Goal: Find specific page/section: Find specific page/section

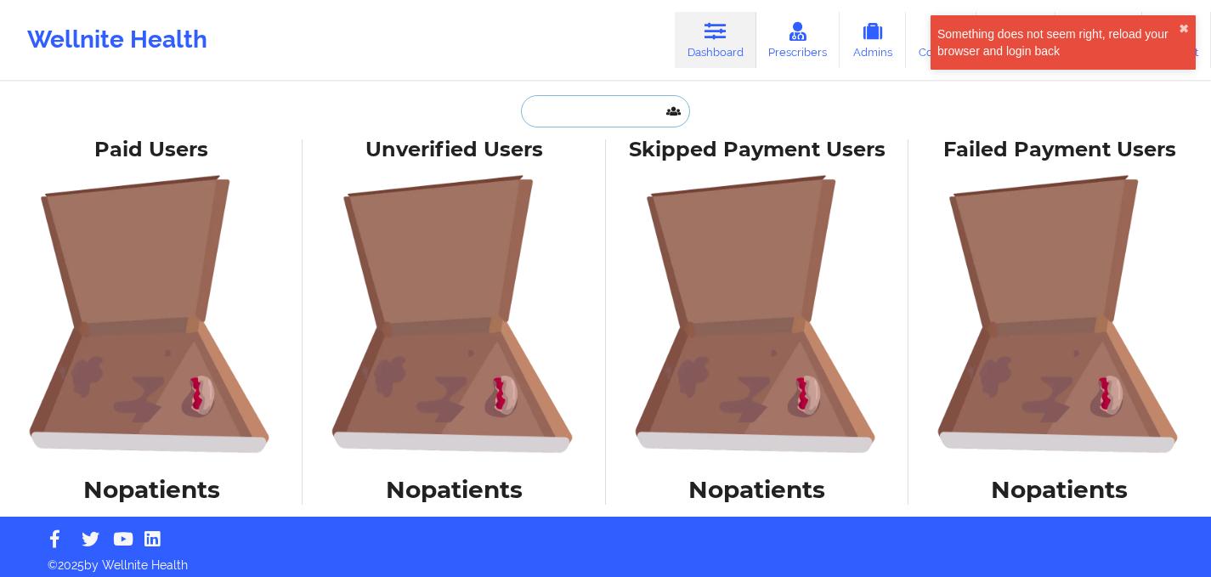
click at [592, 107] on input "text" at bounding box center [605, 111] width 168 height 32
paste input "[PERSON_NAME]"
type input "[PERSON_NAME]"
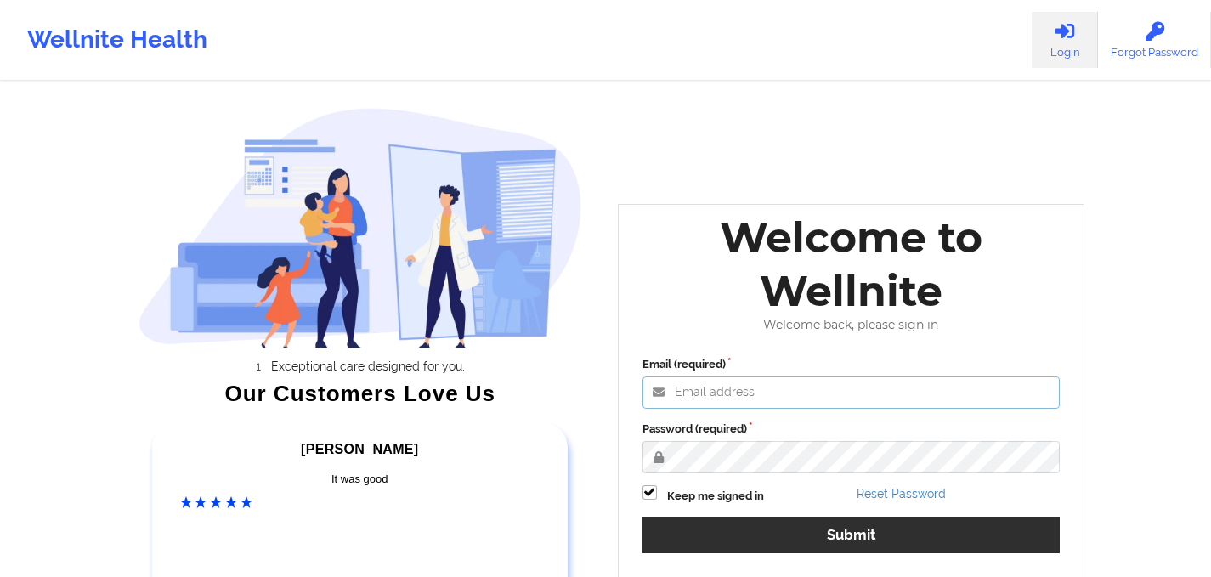
type input "[PERSON_NAME][EMAIL_ADDRESS][PERSON_NAME][DOMAIN_NAME]"
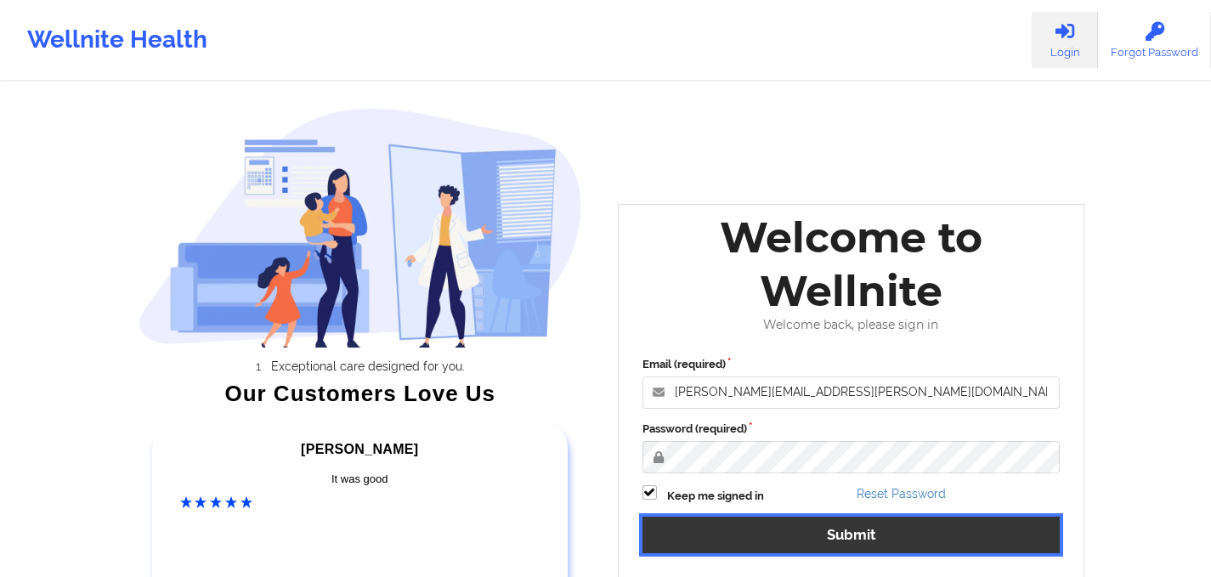
click at [759, 549] on button "Submit" at bounding box center [851, 534] width 418 height 37
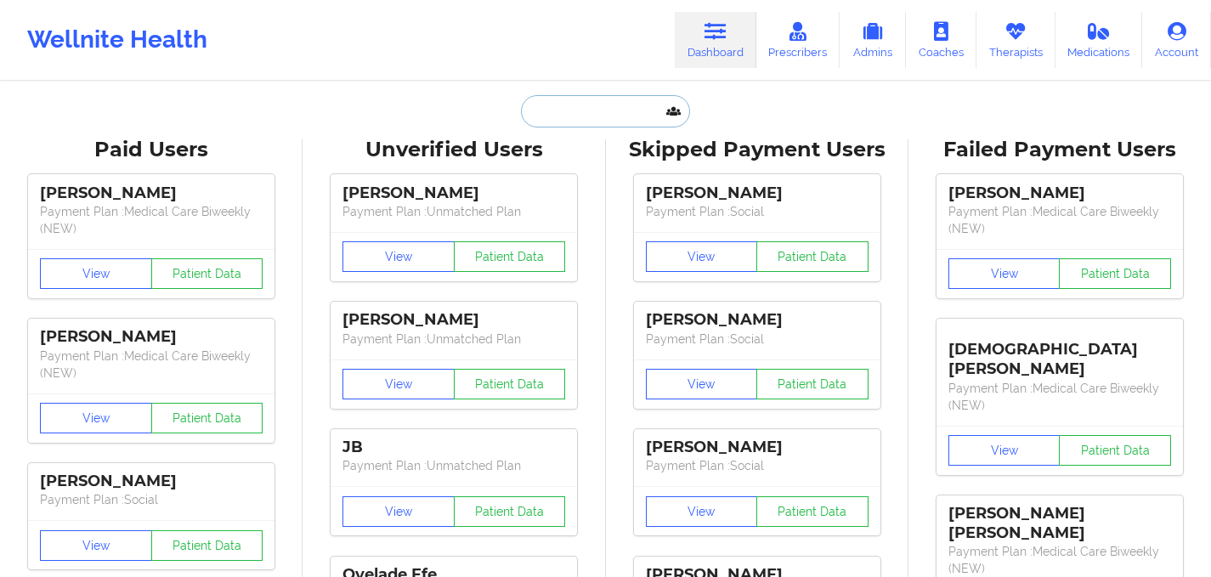
click at [584, 118] on input "text" at bounding box center [605, 111] width 168 height 32
paste input "[PERSON_NAME]"
type input "[PERSON_NAME]"
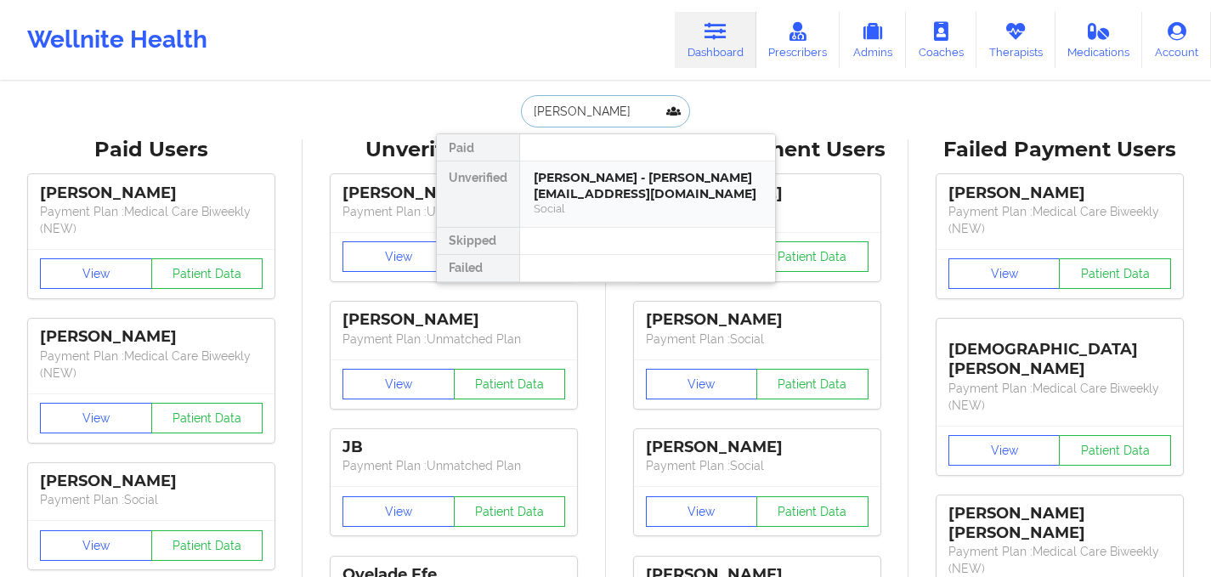
click at [593, 202] on div "Social" at bounding box center [647, 208] width 228 height 14
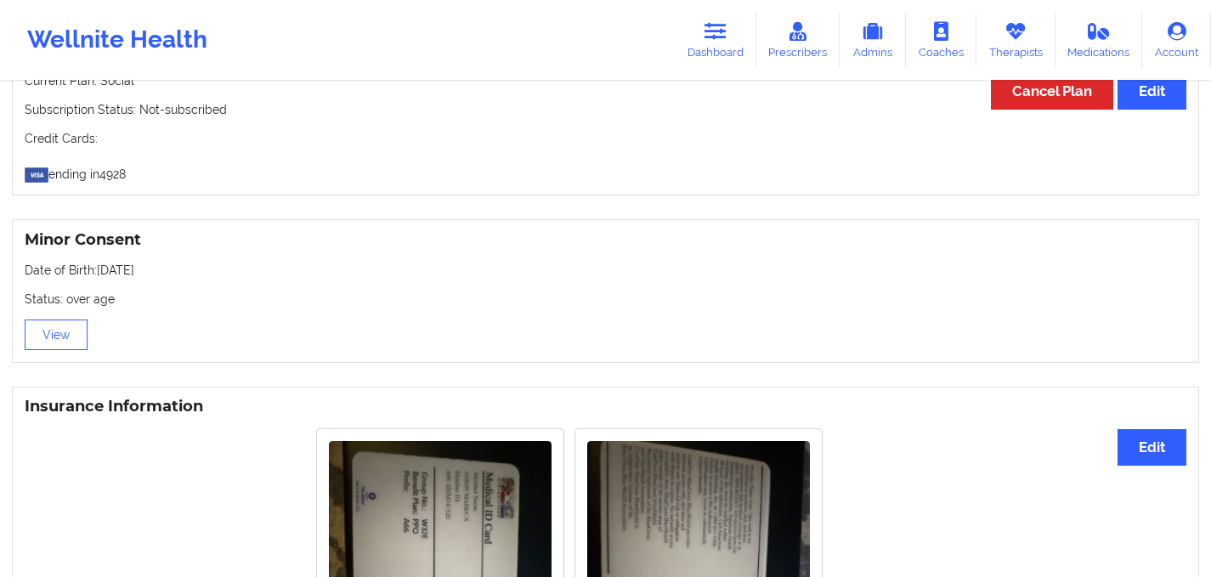
scroll to position [1276, 0]
